Goal: Task Accomplishment & Management: Use online tool/utility

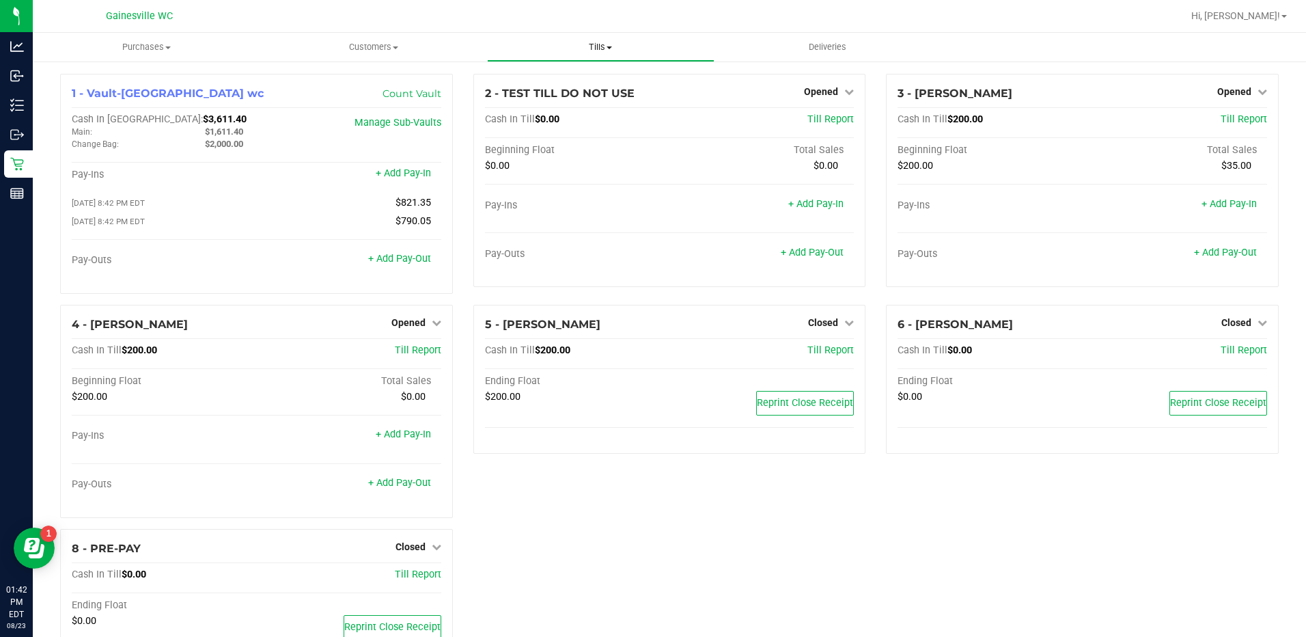
click at [620, 51] on span "Tills" at bounding box center [601, 47] width 226 height 12
click at [606, 100] on span "Reconcile e-payments" at bounding box center [555, 99] width 136 height 12
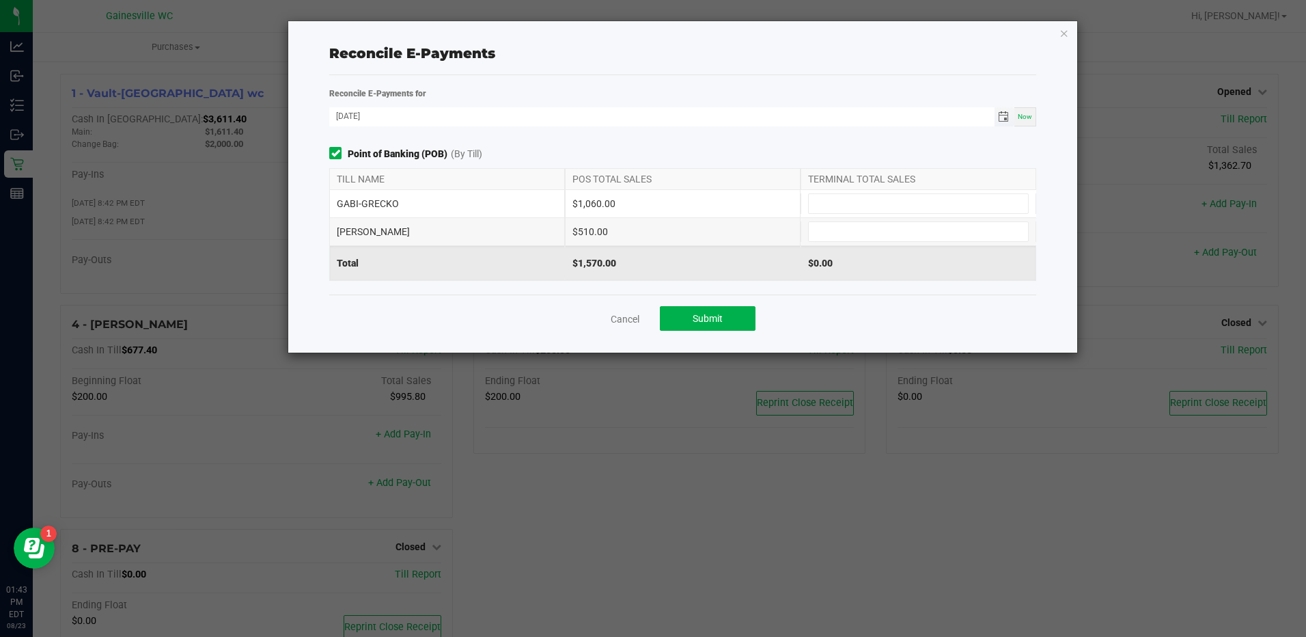
click at [1007, 120] on span "Toggle calendar" at bounding box center [1003, 116] width 11 height 11
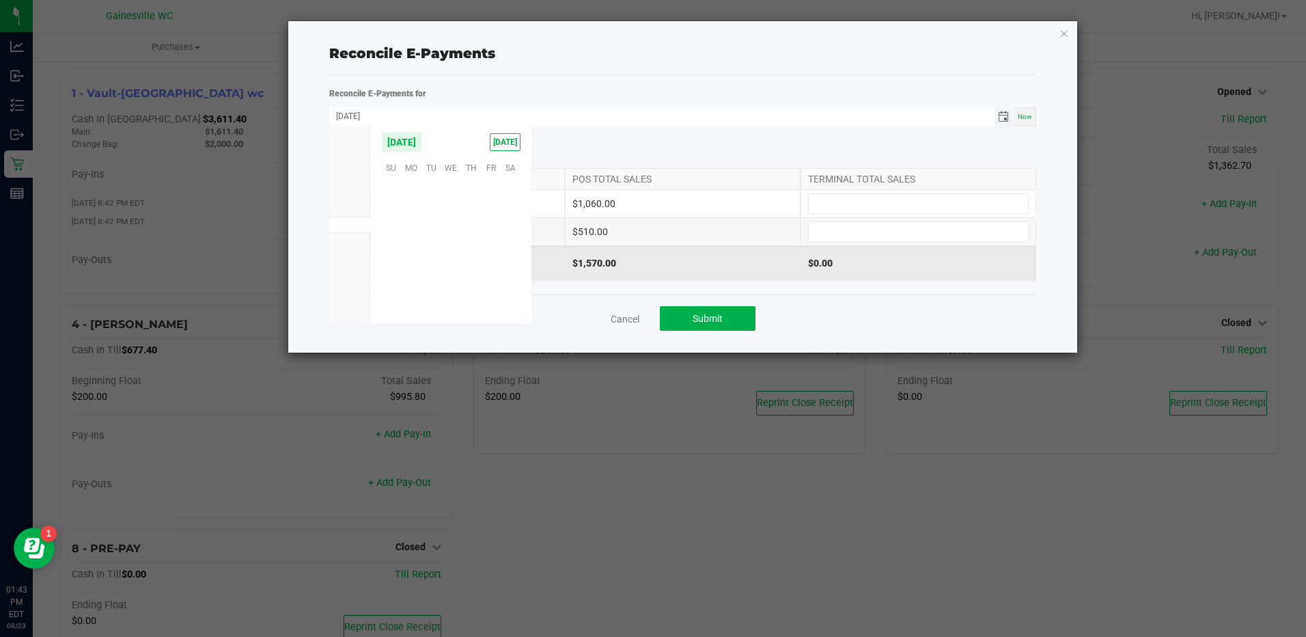
scroll to position [221449, 0]
click at [496, 256] on span "22" at bounding box center [491, 252] width 20 height 21
type input "[DATE]"
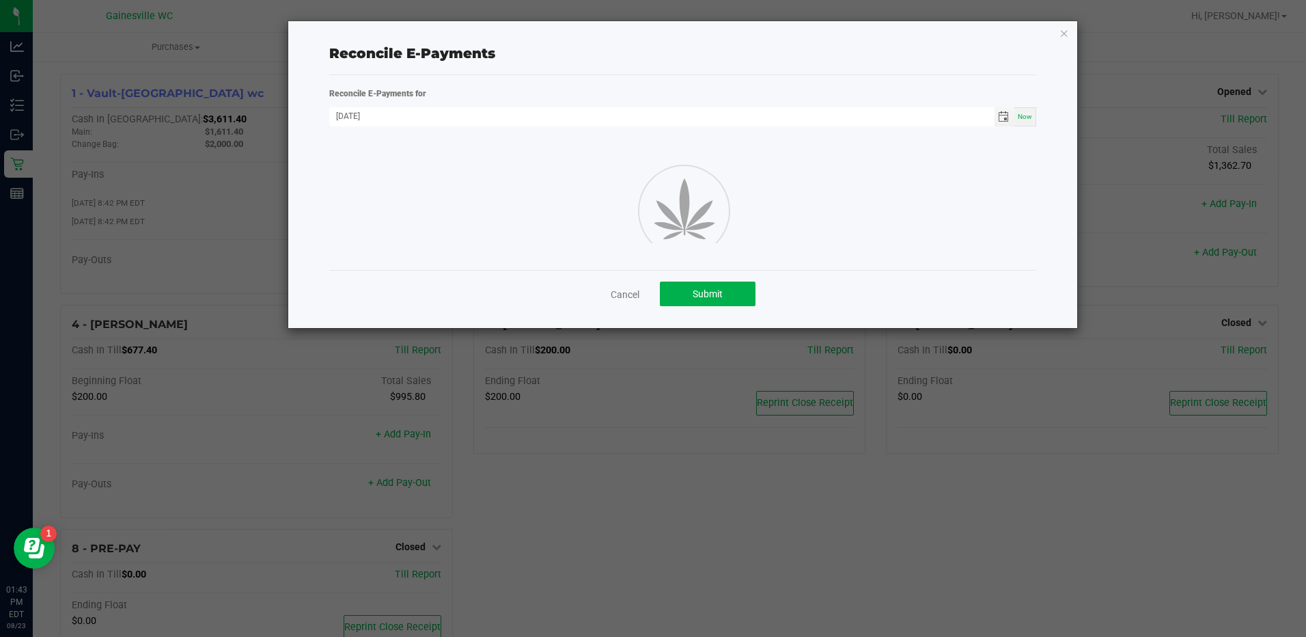
click at [551, 142] on div "Reconcile E-Payments for [DATE] Now" at bounding box center [682, 178] width 727 height 184
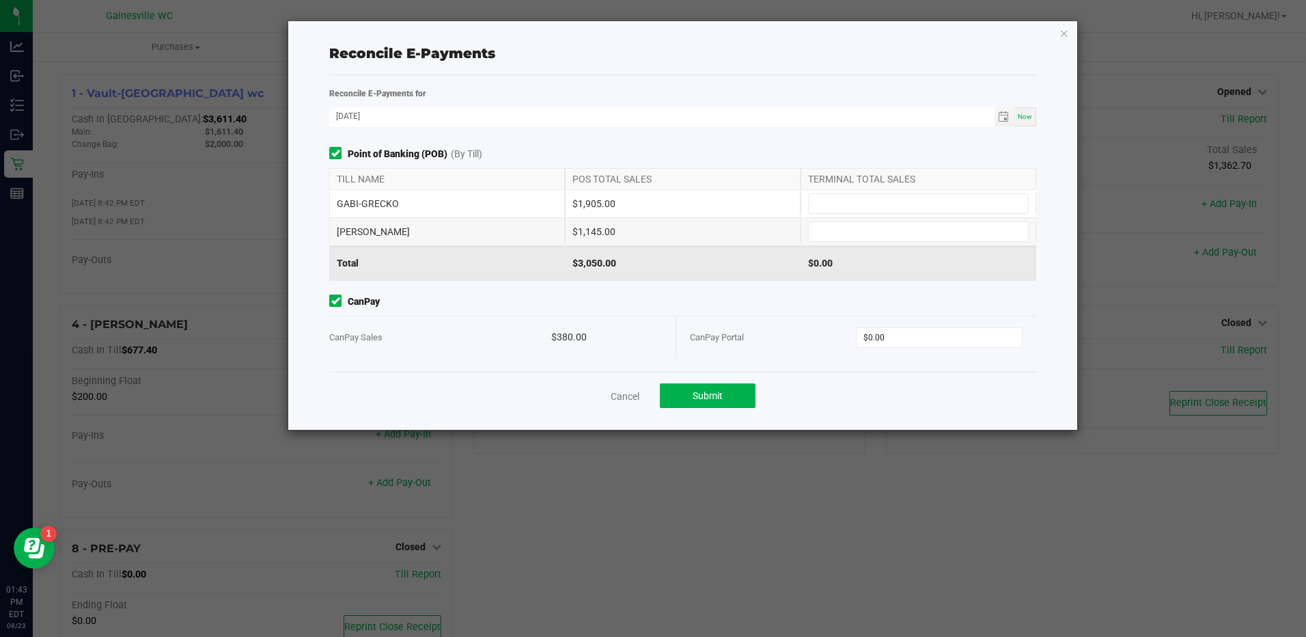
click at [625, 407] on div "Cancel Submit" at bounding box center [682, 395] width 707 height 47
click at [627, 401] on link "Cancel" at bounding box center [625, 396] width 29 height 14
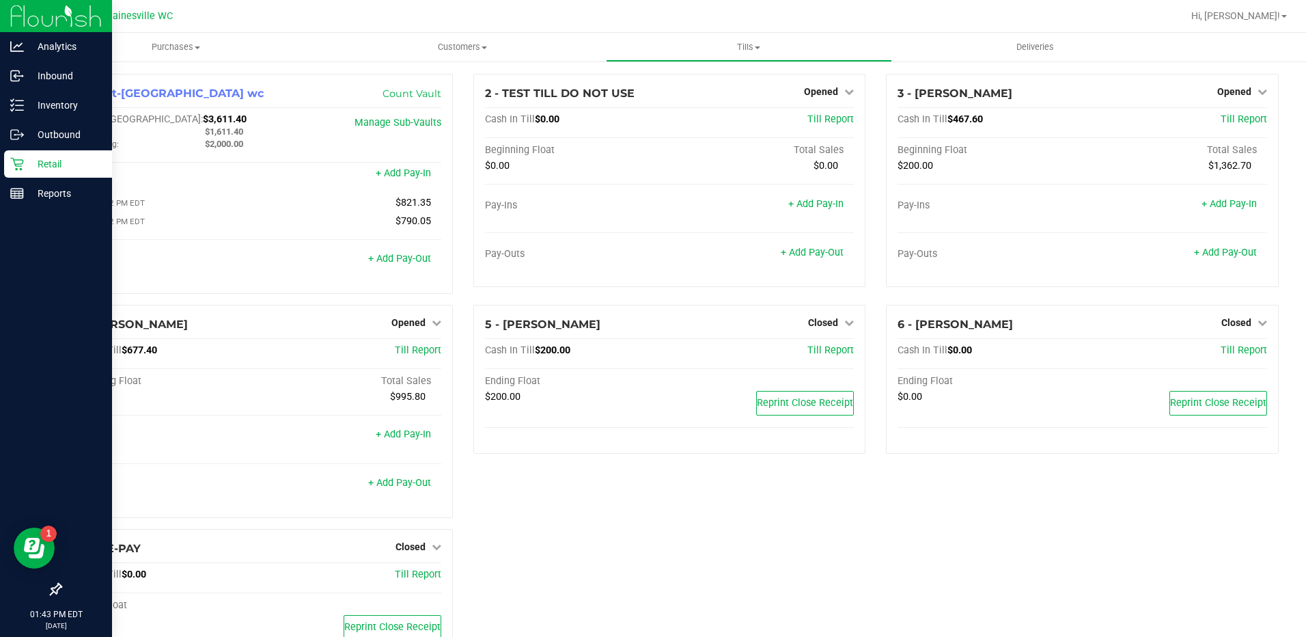
click at [17, 163] on icon at bounding box center [17, 164] width 14 height 14
